Goal: Transaction & Acquisition: Purchase product/service

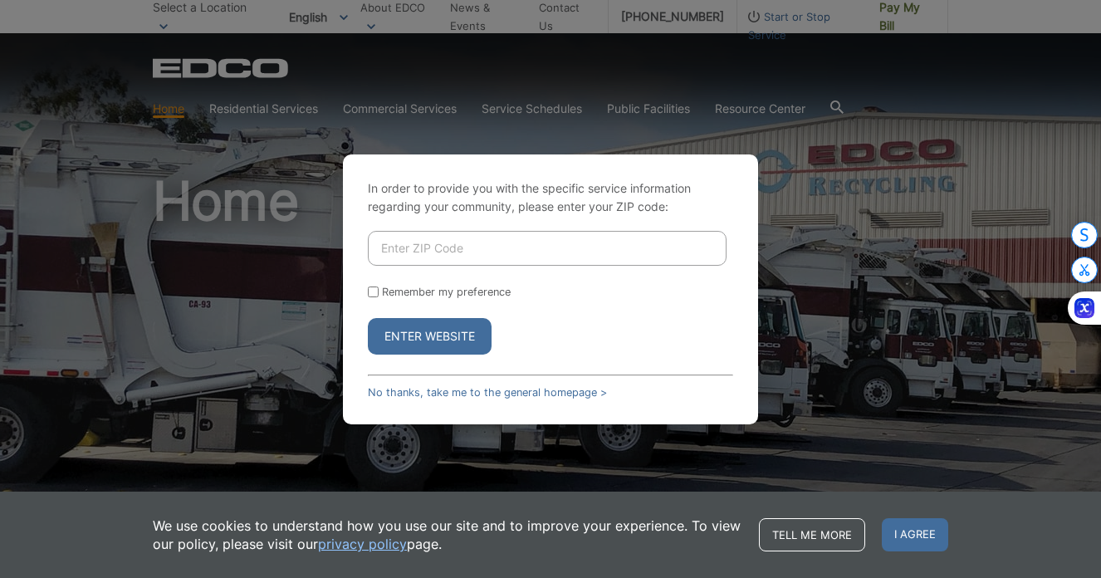
click at [428, 256] on input "Enter ZIP Code" at bounding box center [547, 248] width 359 height 35
click at [411, 252] on input "Enter ZIP Code" at bounding box center [547, 248] width 359 height 35
type input "92081"
click at [451, 340] on button "Enter Website" at bounding box center [430, 336] width 124 height 37
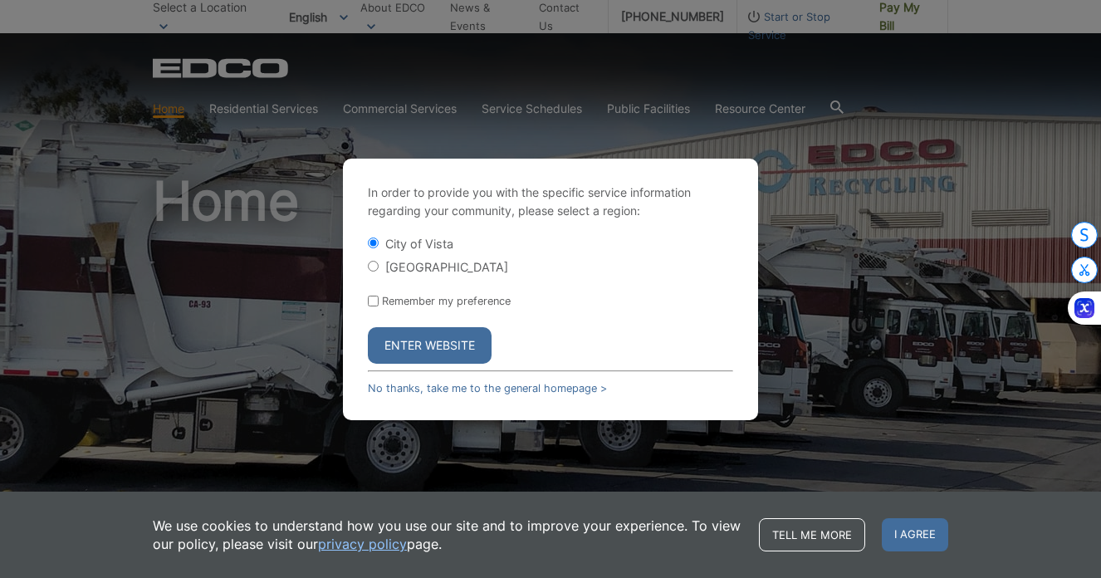
click at [454, 349] on button "Enter Website" at bounding box center [430, 345] width 124 height 37
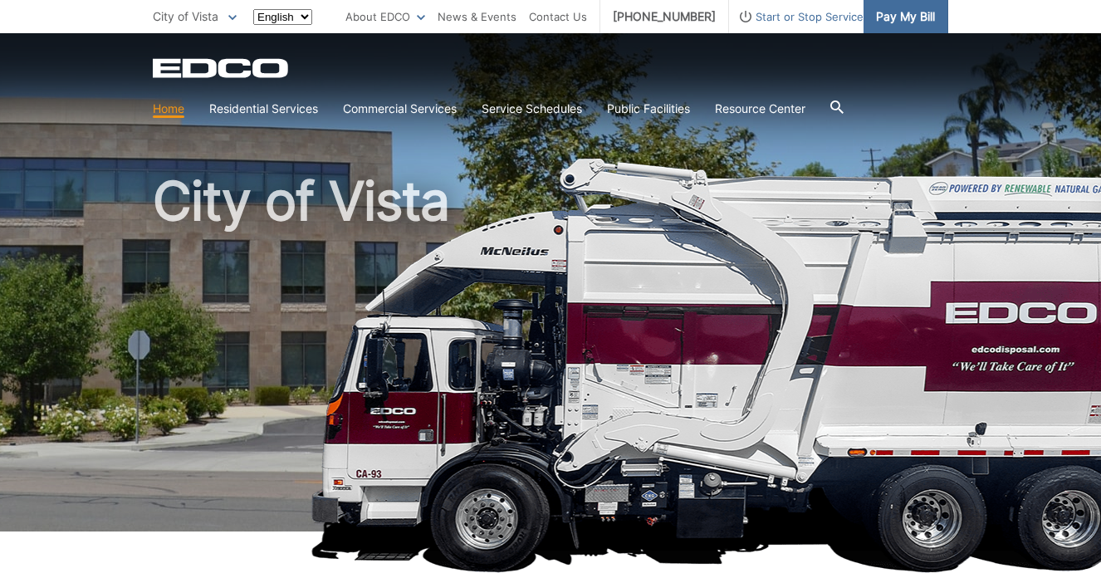
click at [895, 19] on span "Pay My Bill" at bounding box center [905, 16] width 59 height 18
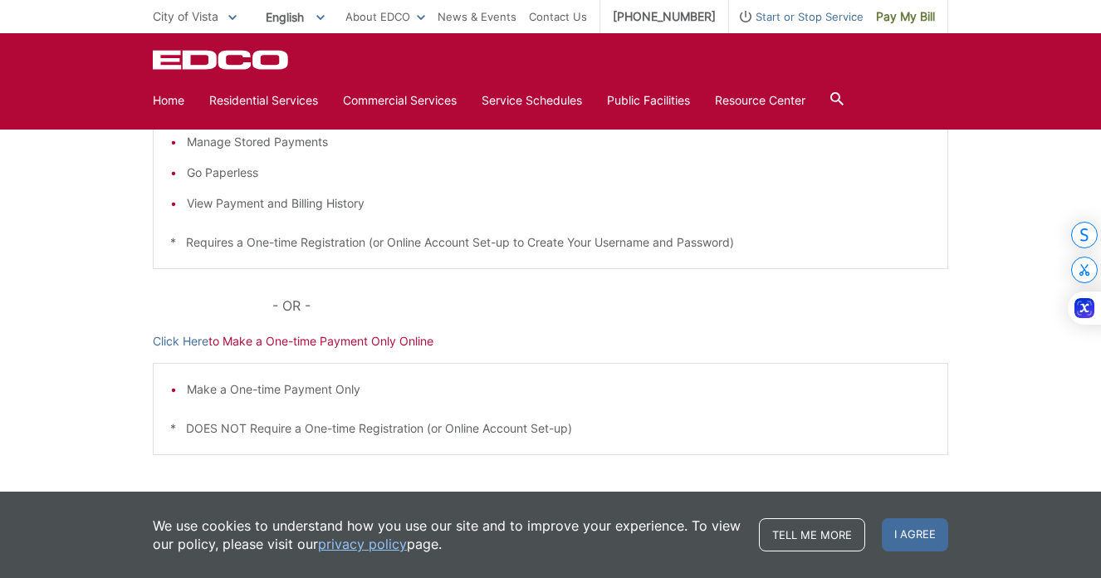
scroll to position [467, 0]
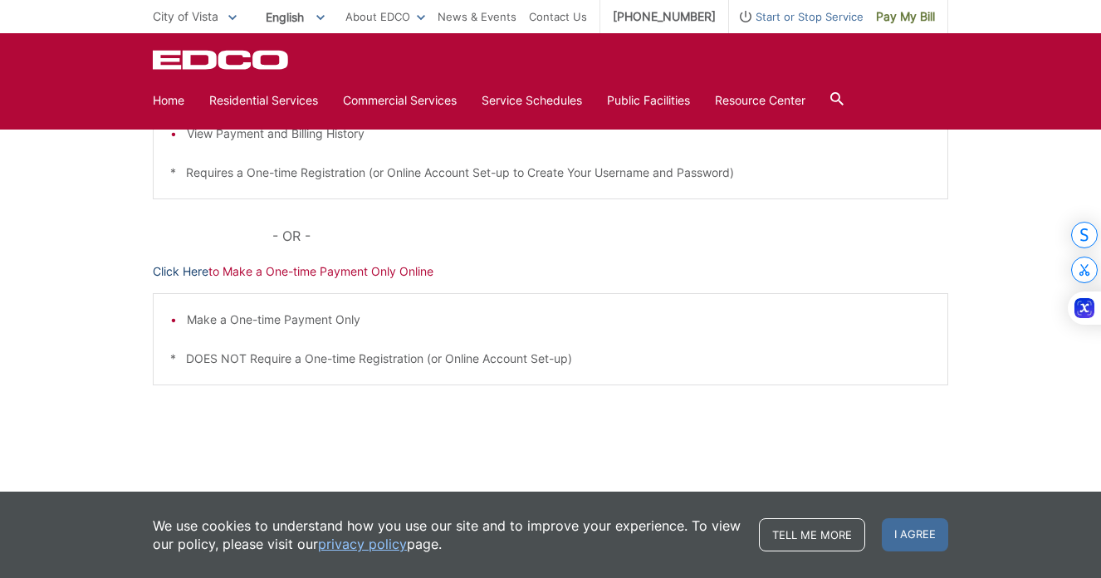
click at [190, 274] on link "Click Here" at bounding box center [181, 271] width 56 height 18
